Goal: Information Seeking & Learning: Learn about a topic

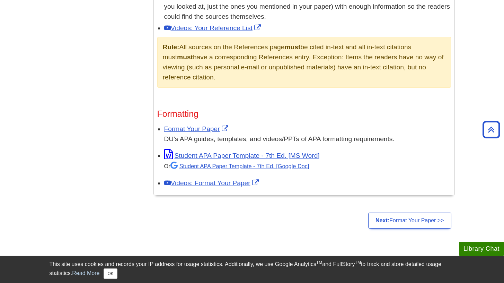
scroll to position [490, 0]
drag, startPoint x: 333, startPoint y: 58, endPoint x: 346, endPoint y: 74, distance: 20.5
click at [346, 74] on div "Rule: All sources on the References page must be cited in-text and all in-text …" at bounding box center [304, 62] width 294 height 51
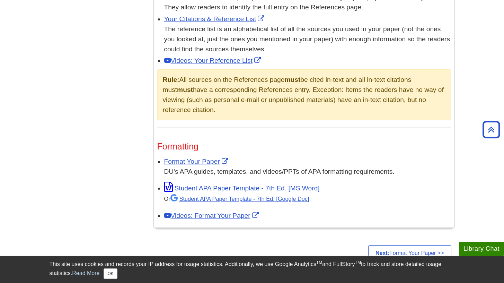
scroll to position [457, 0]
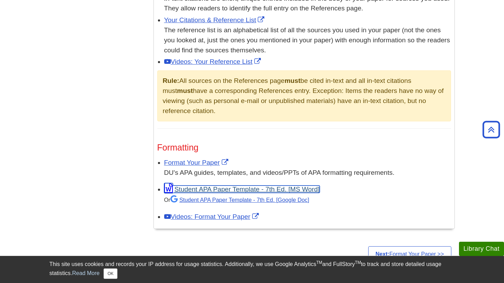
click at [238, 189] on link "Student APA Paper Template - 7th Ed. [MS Word]" at bounding box center [242, 188] width 156 height 7
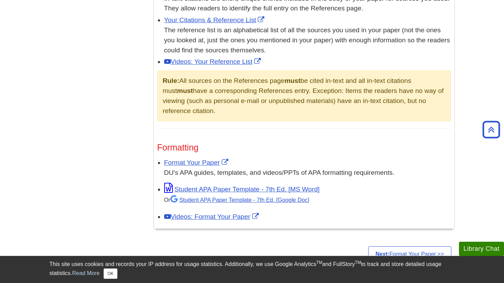
click at [419, 9] on div "In-text citations are short, unique entries included in the body of your paper …" at bounding box center [307, 4] width 287 height 20
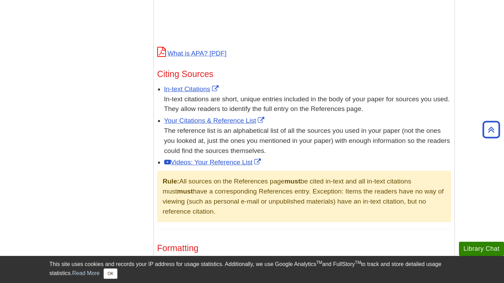
scroll to position [350, 0]
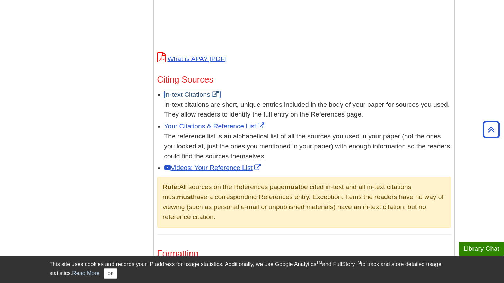
click at [188, 94] on link "In-text Citations" at bounding box center [192, 94] width 56 height 7
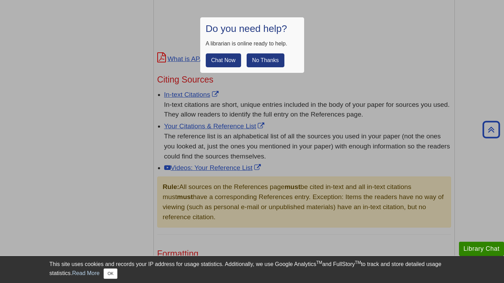
click at [259, 61] on button "No Thanks" at bounding box center [266, 60] width 38 height 14
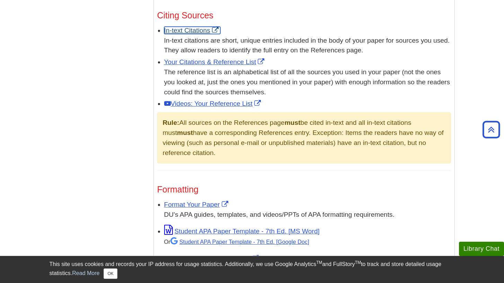
scroll to position [408, 0]
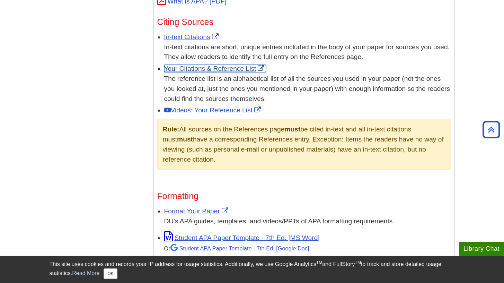
click at [230, 66] on link "Your Citations & Reference List" at bounding box center [215, 68] width 102 height 7
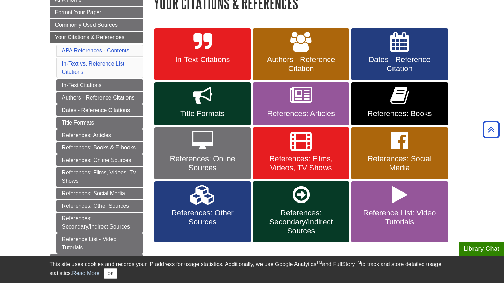
scroll to position [108, 0]
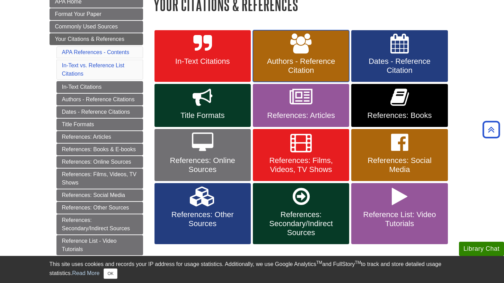
click at [293, 60] on span "Authors - Reference Citation" at bounding box center [301, 66] width 86 height 18
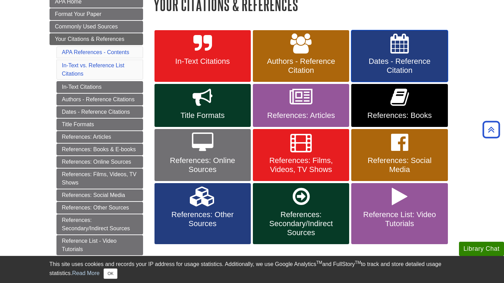
click at [400, 67] on span "Dates - Reference Citation" at bounding box center [400, 66] width 86 height 18
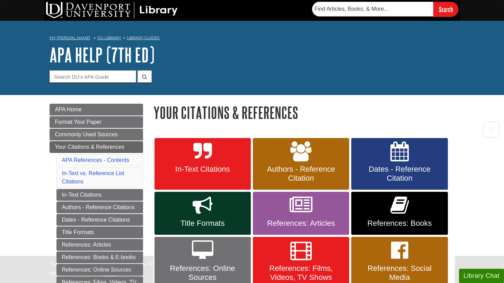
scroll to position [108, 0]
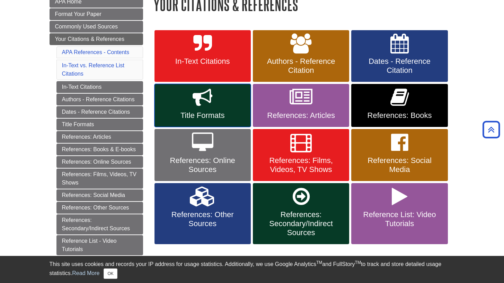
click at [204, 114] on span "Title Formats" at bounding box center [203, 115] width 86 height 9
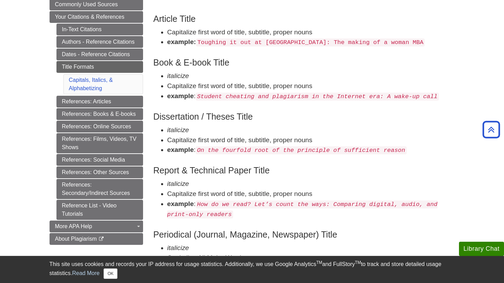
scroll to position [134, 0]
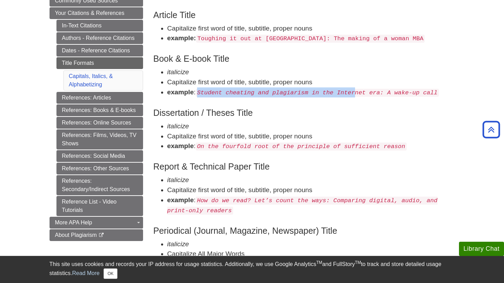
drag, startPoint x: 199, startPoint y: 94, endPoint x: 356, endPoint y: 91, distance: 156.7
click at [356, 91] on em "Student cheating and plagiarism in the Internet era: A wake-up call" at bounding box center [317, 92] width 241 height 7
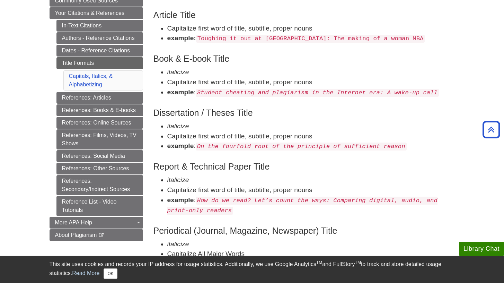
click at [373, 93] on em "Student cheating and plagiarism in the Internet era: A wake-up call" at bounding box center [317, 92] width 241 height 7
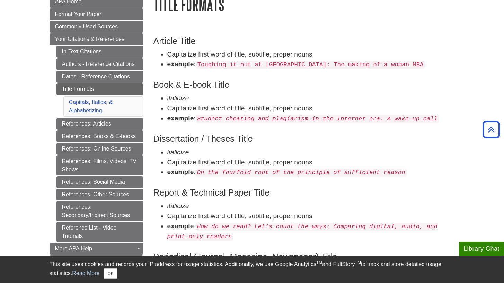
scroll to position [104, 0]
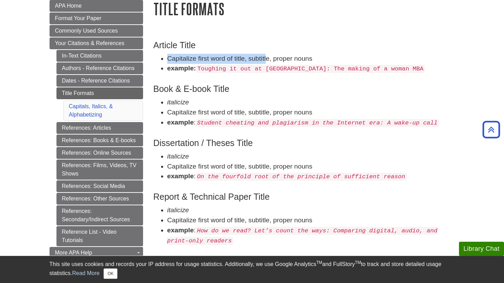
drag, startPoint x: 165, startPoint y: 58, endPoint x: 267, endPoint y: 60, distance: 101.9
click at [267, 60] on ul "Capitalize first word of title, subtitle, proper nouns example: Toughing it out…" at bounding box center [305, 64] width 302 height 20
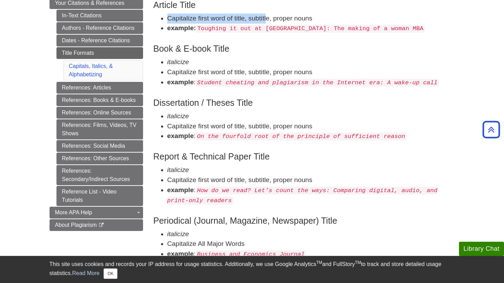
scroll to position [145, 0]
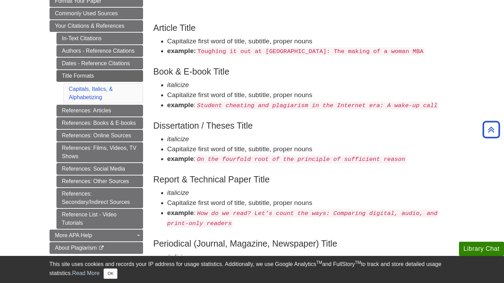
scroll to position [120, 0]
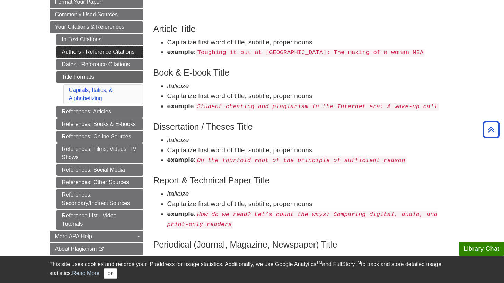
click at [109, 55] on link "Authors - Reference Citations" at bounding box center [100, 52] width 87 height 12
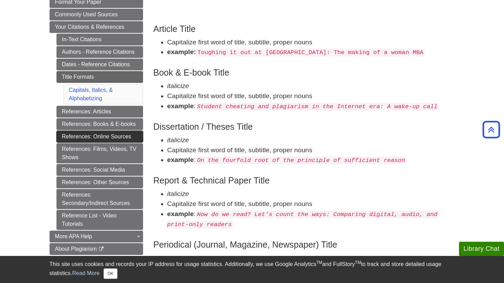
click at [129, 136] on link "References: Online Sources" at bounding box center [100, 137] width 87 height 12
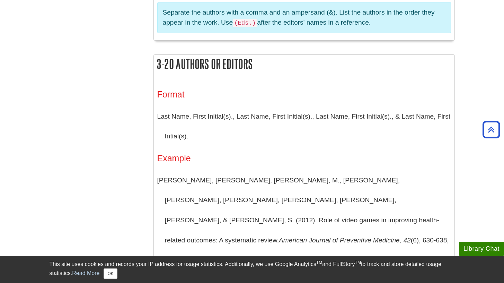
scroll to position [615, 0]
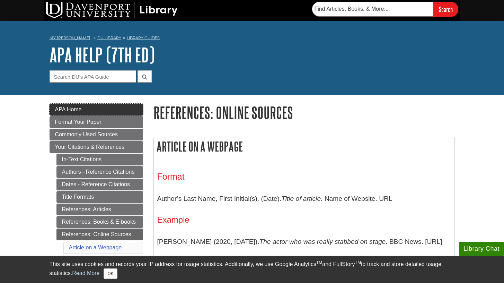
click at [77, 111] on span "APA Home" at bounding box center [68, 109] width 27 height 6
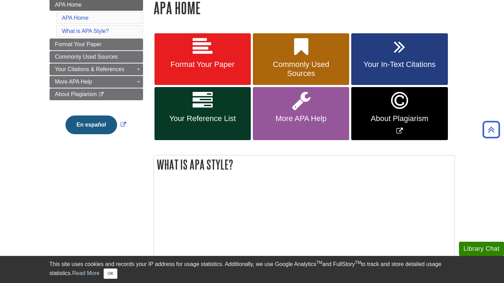
scroll to position [107, 0]
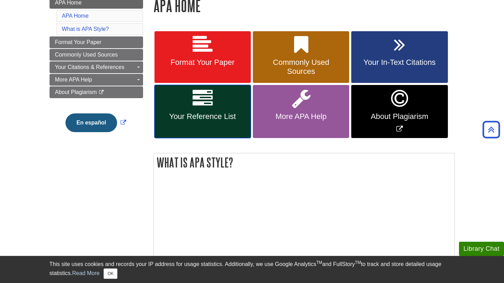
click at [201, 108] on icon at bounding box center [203, 98] width 20 height 20
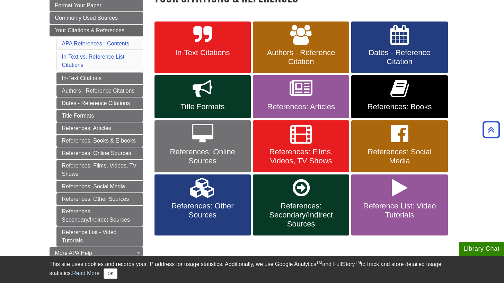
scroll to position [114, 0]
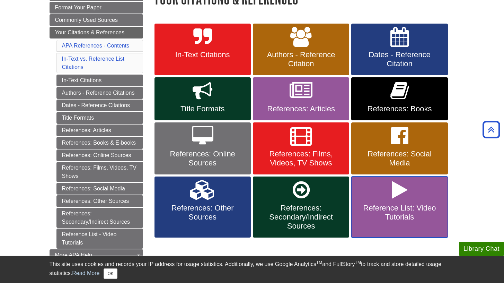
click at [381, 220] on link "Reference List: Video Tutorials" at bounding box center [400, 206] width 96 height 61
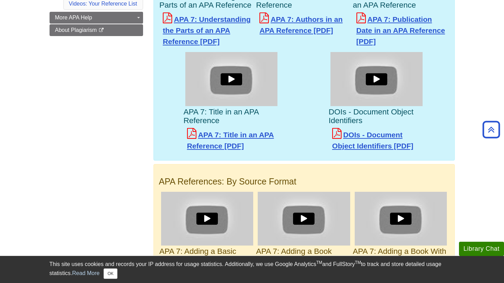
scroll to position [330, 0]
